Goal: Task Accomplishment & Management: Complete application form

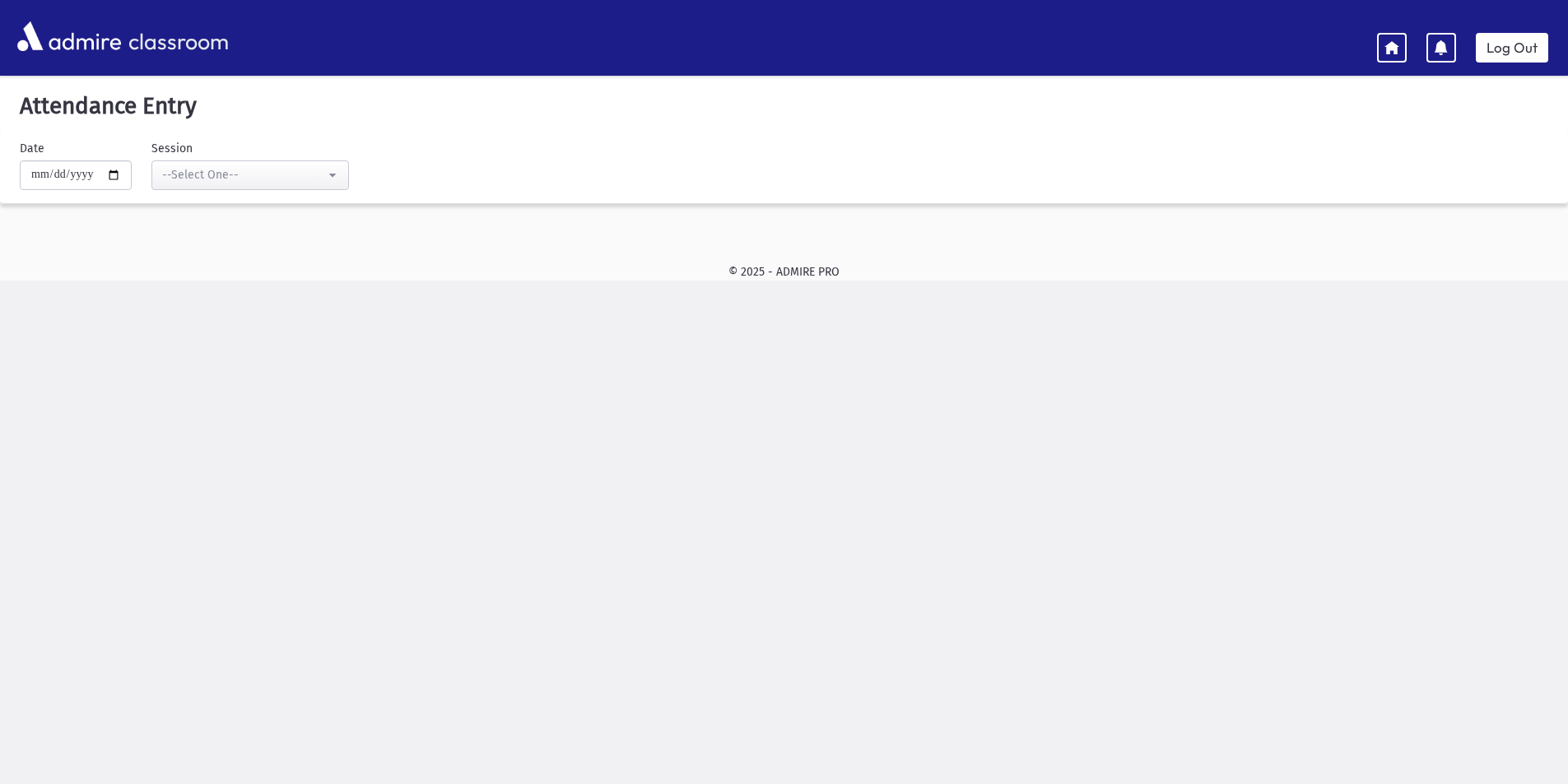
click at [1336, 368] on div "**********" at bounding box center [784, 425] width 1568 height 784
click at [310, 168] on div "--Select One--" at bounding box center [243, 175] width 163 height 18
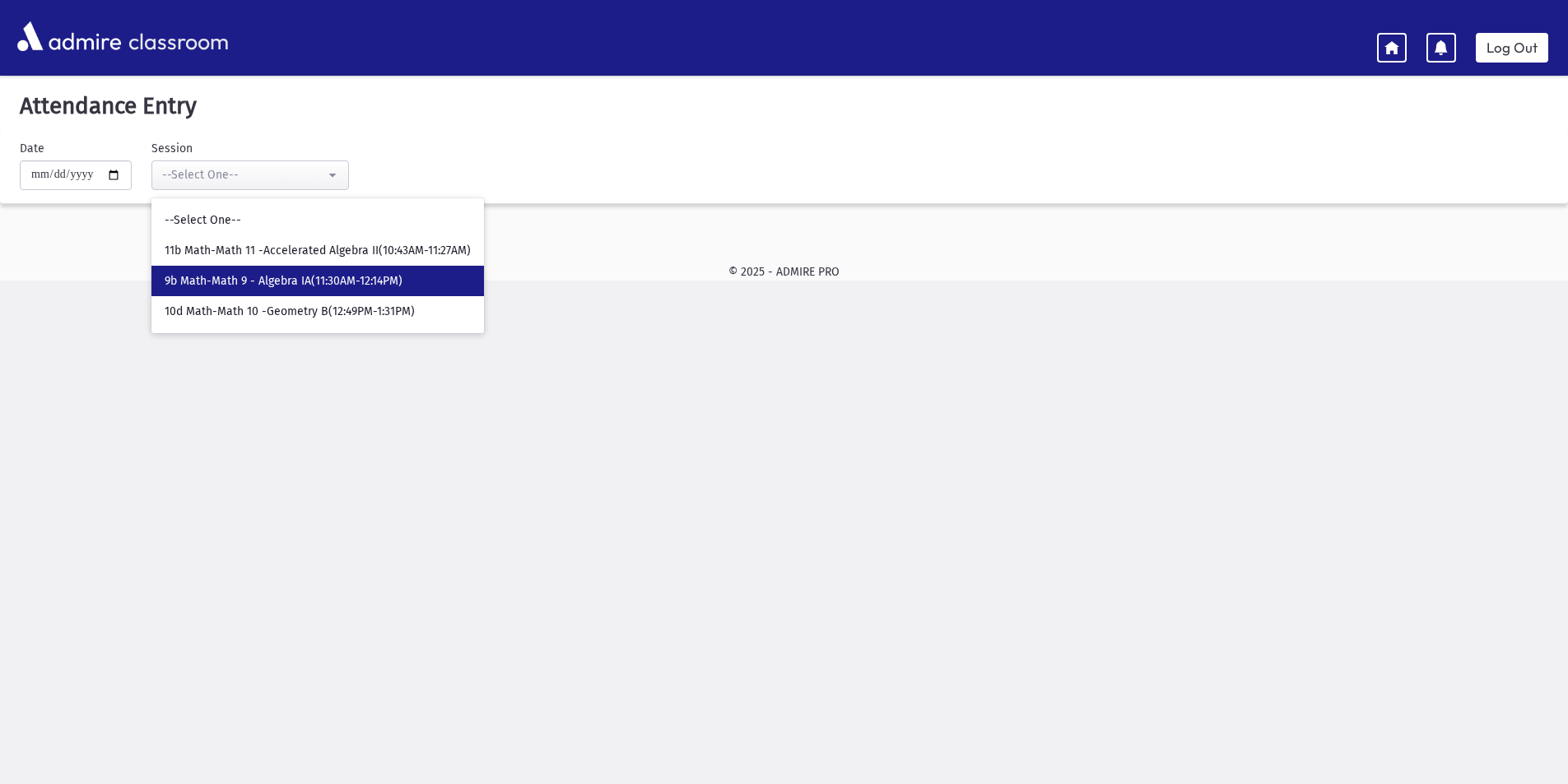
click at [312, 284] on span "9b Math-Math 9 - Algebra IA(11:30AM-12:14PM)" at bounding box center [283, 281] width 238 height 17
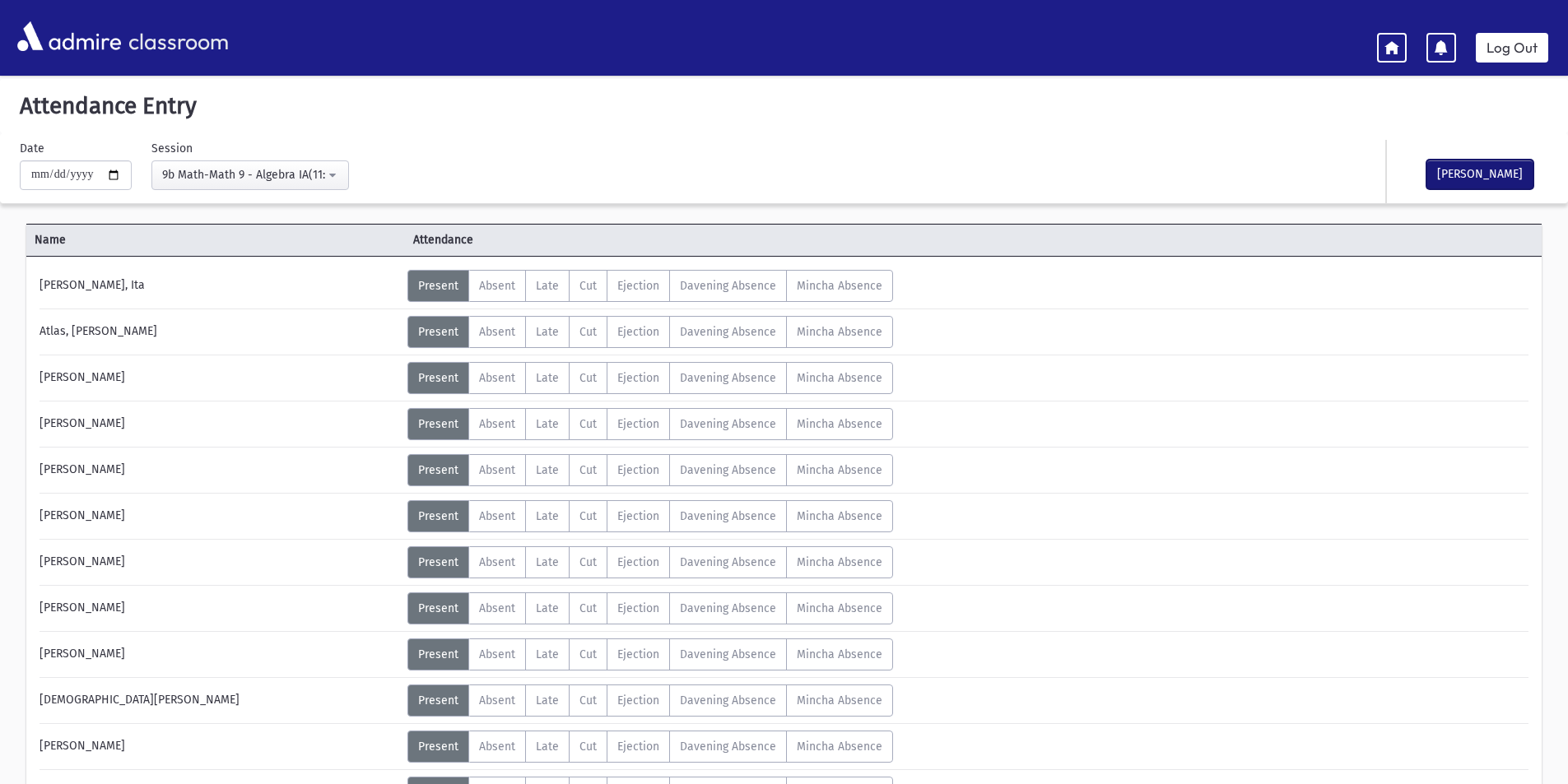
click at [1511, 171] on button "[PERSON_NAME]" at bounding box center [1479, 174] width 107 height 29
drag, startPoint x: 311, startPoint y: 175, endPoint x: 296, endPoint y: 196, distance: 25.8
click at [300, 188] on button "9b Math-Math 9 - Algebra IA(11:30AM-12:14PM)" at bounding box center [249, 175] width 197 height 29
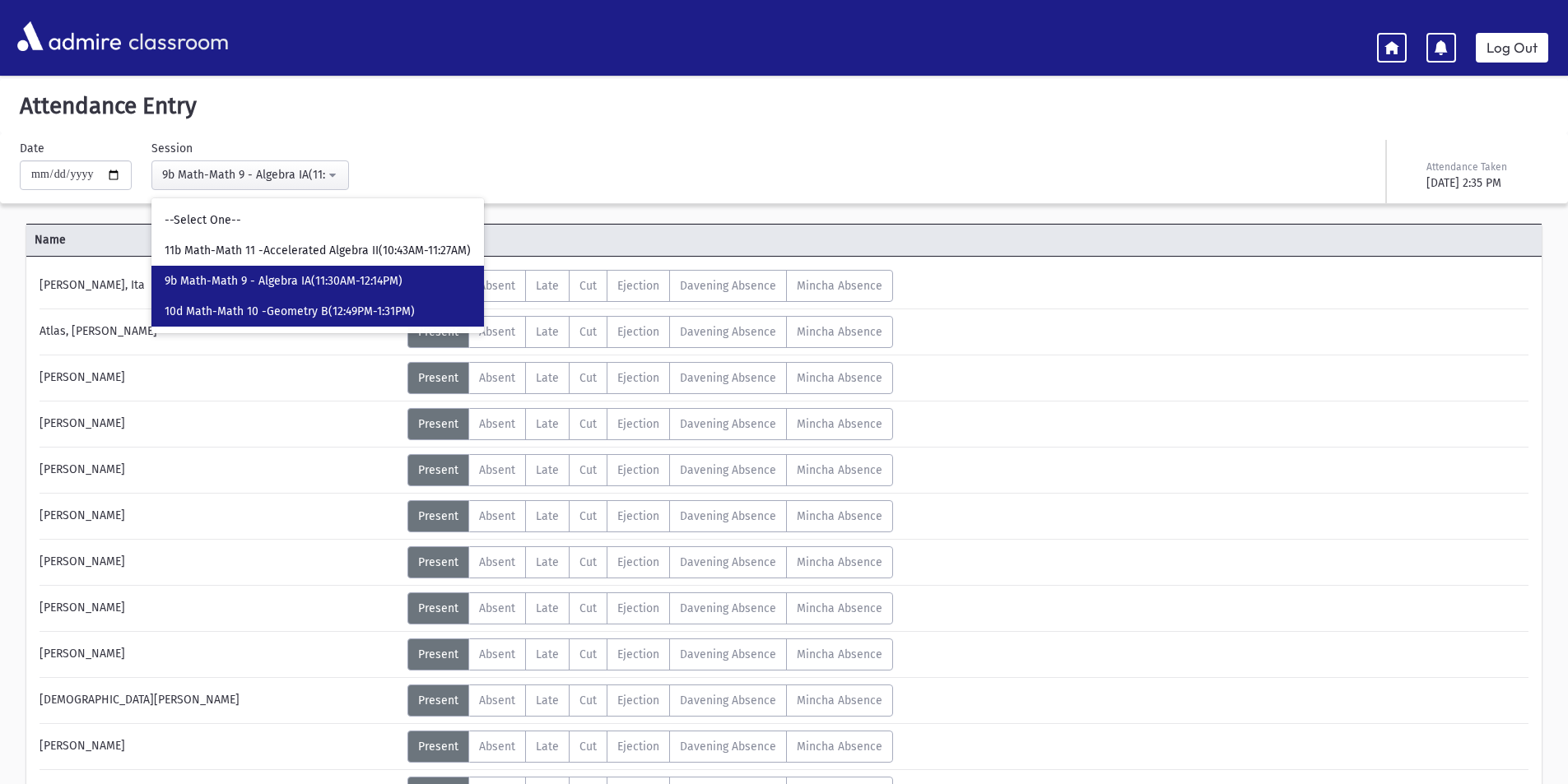
click at [300, 304] on span "10d Math-Math 10 -Geometry B(12:49PM-1:31PM)" at bounding box center [289, 312] width 250 height 17
select select "****"
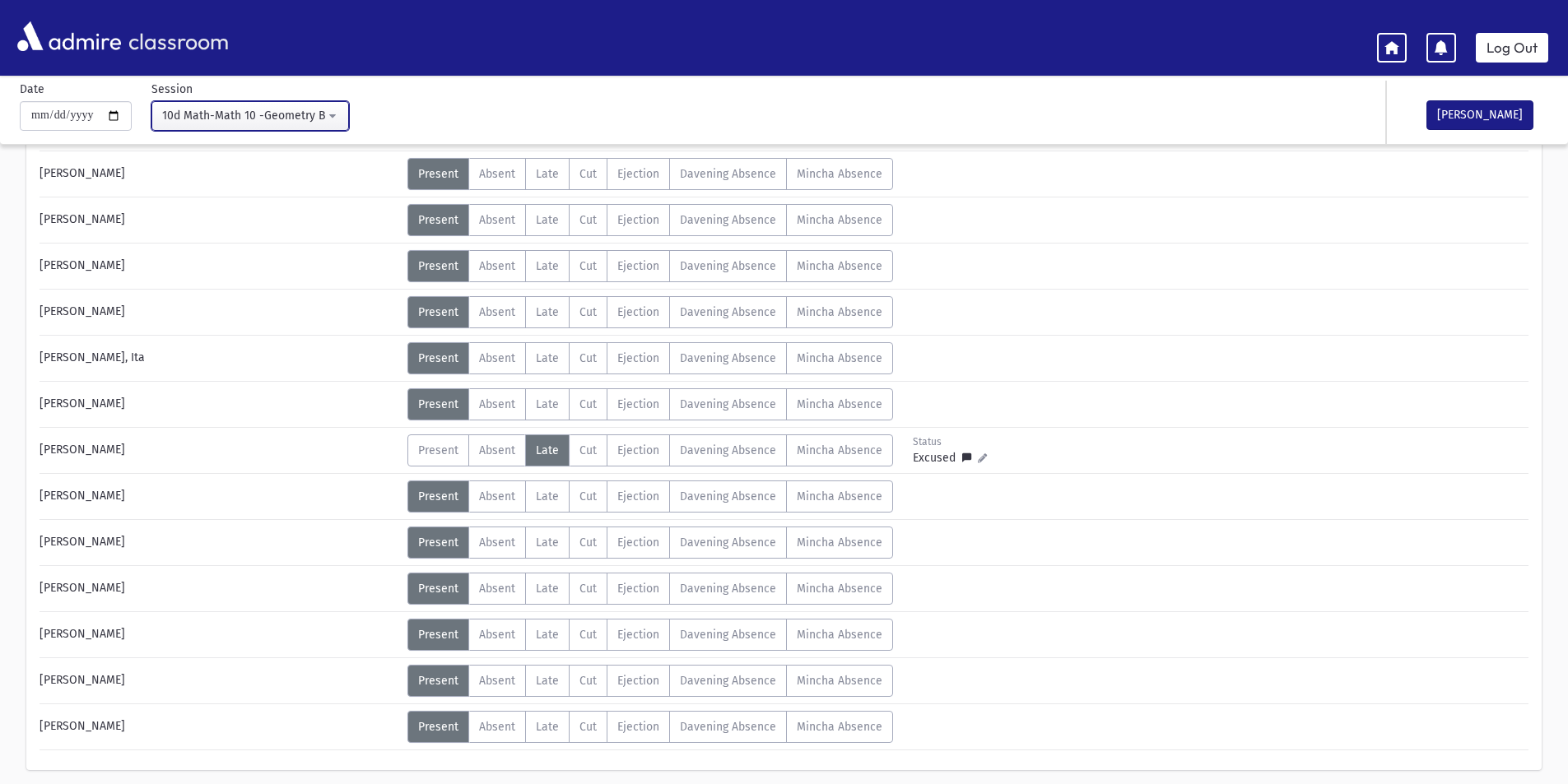
scroll to position [310, 0]
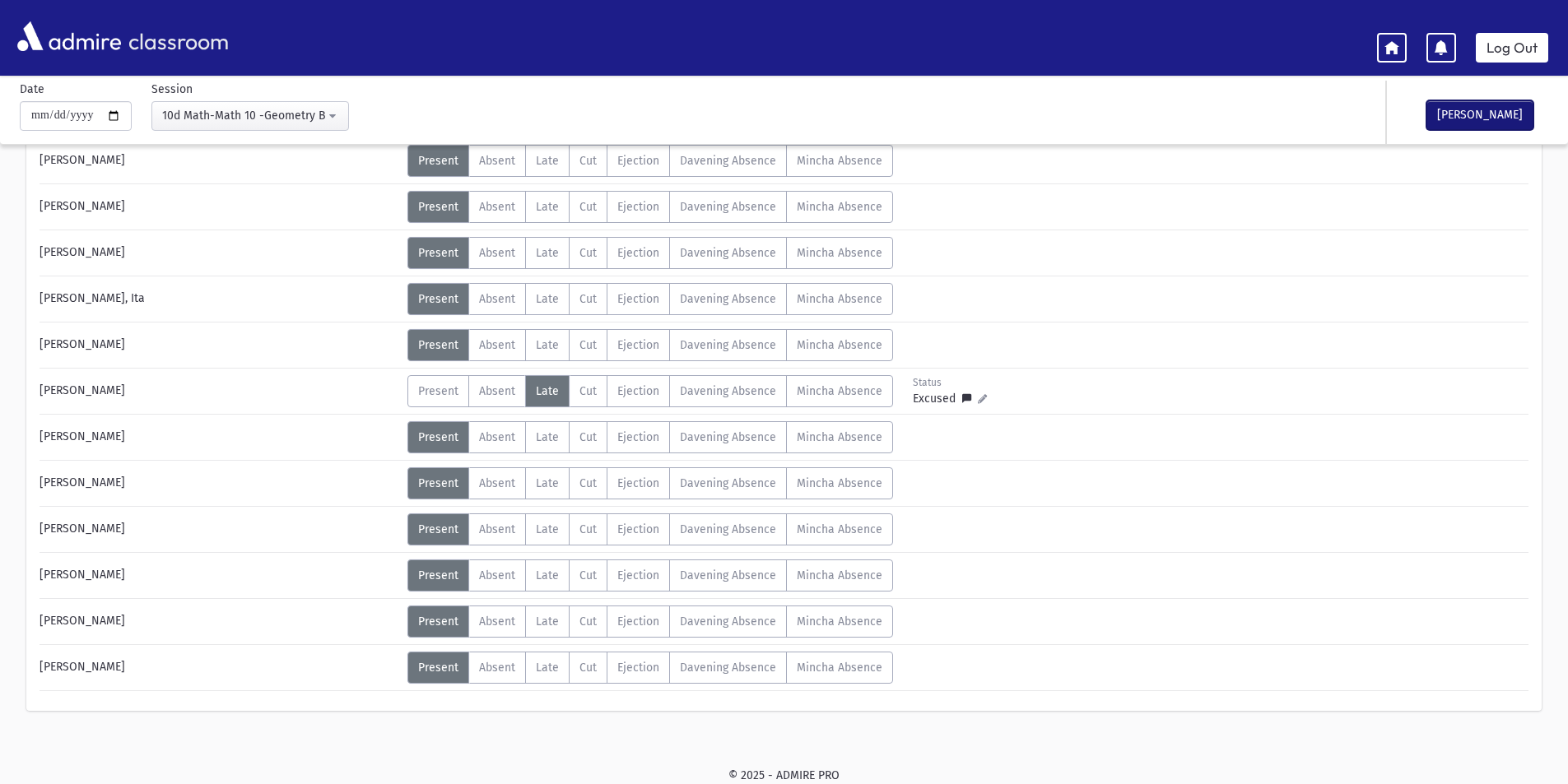
click at [1505, 116] on button "[PERSON_NAME]" at bounding box center [1479, 115] width 107 height 29
click at [268, 108] on div "10d Math-Math 10 -Geometry B(12:49PM-1:31PM)" at bounding box center [243, 116] width 163 height 18
